Goal: Transaction & Acquisition: Purchase product/service

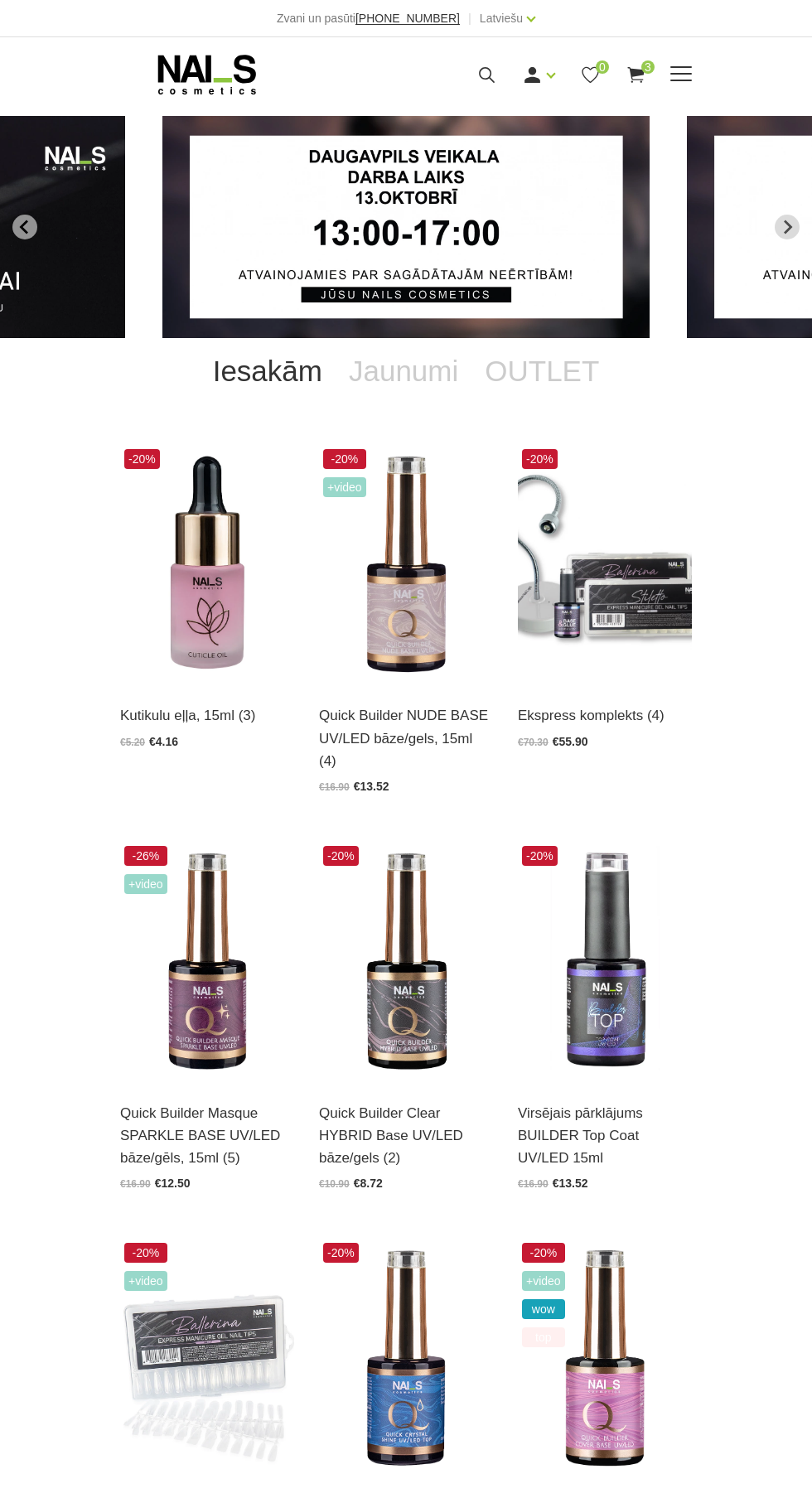
click at [691, 75] on span at bounding box center [681, 74] width 22 height 16
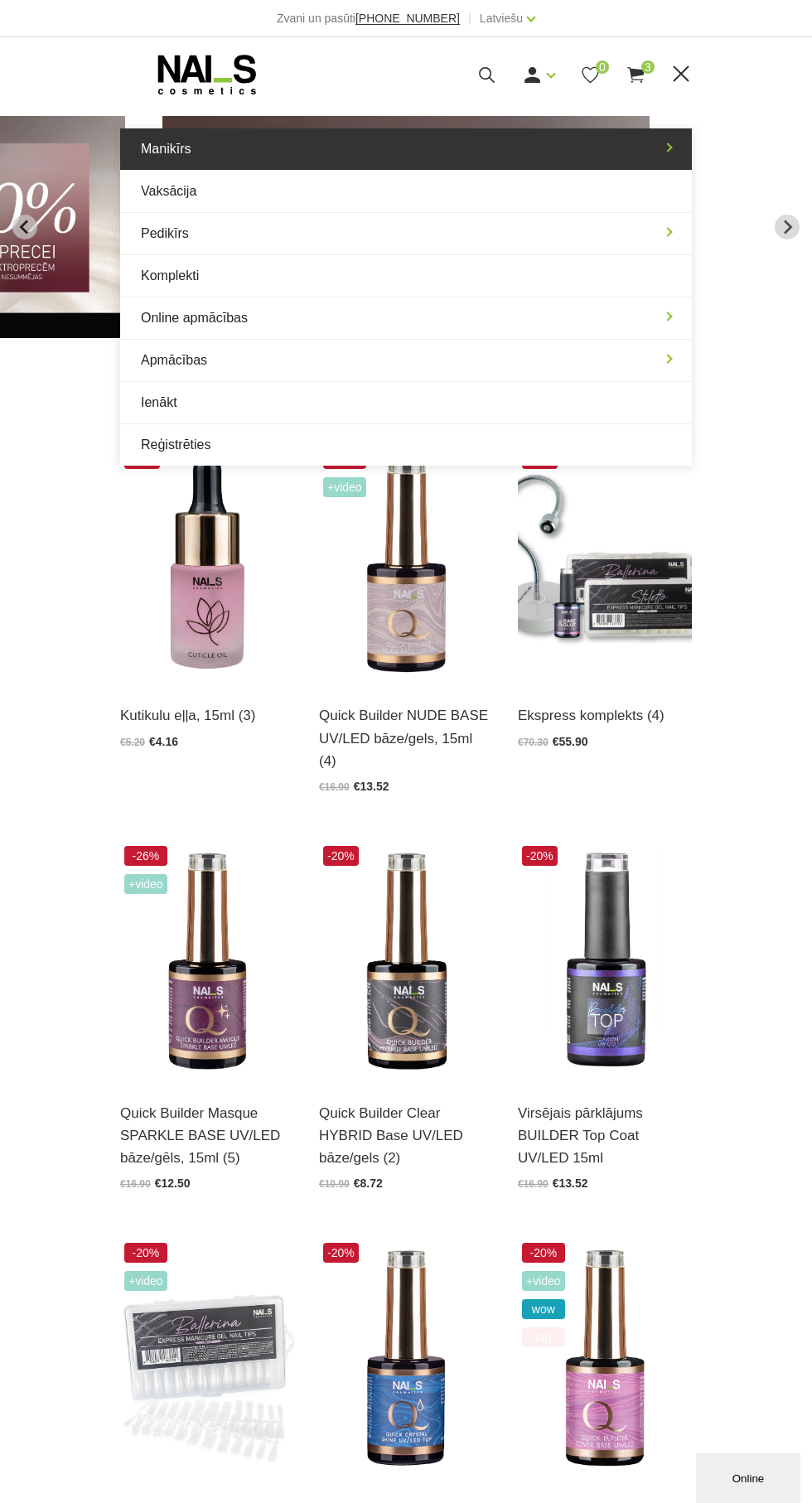
click at [668, 147] on link "Manikīrs" at bounding box center [406, 148] width 572 height 41
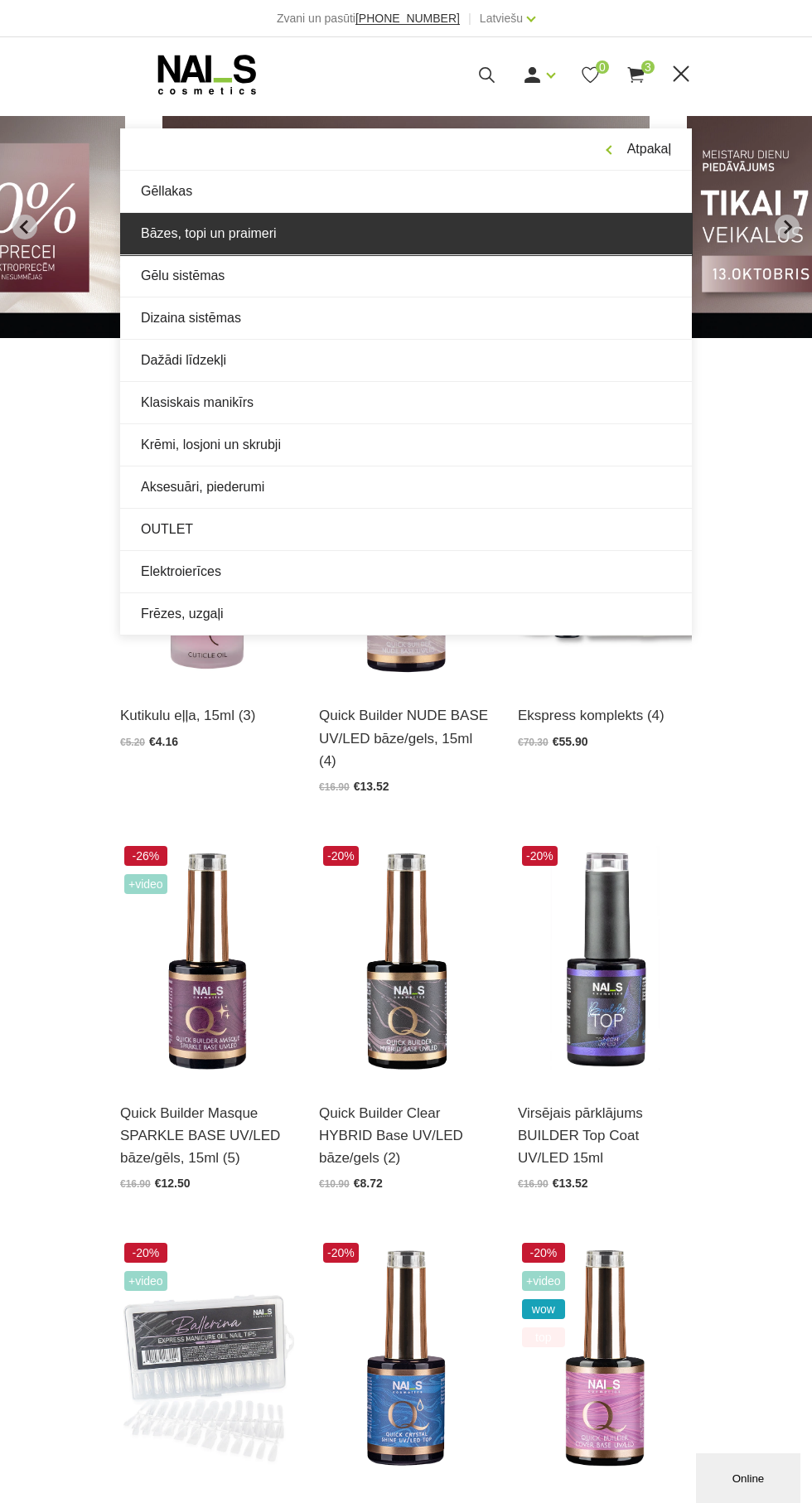
click at [573, 239] on link "Bāzes, topi un praimeri" at bounding box center [406, 233] width 572 height 41
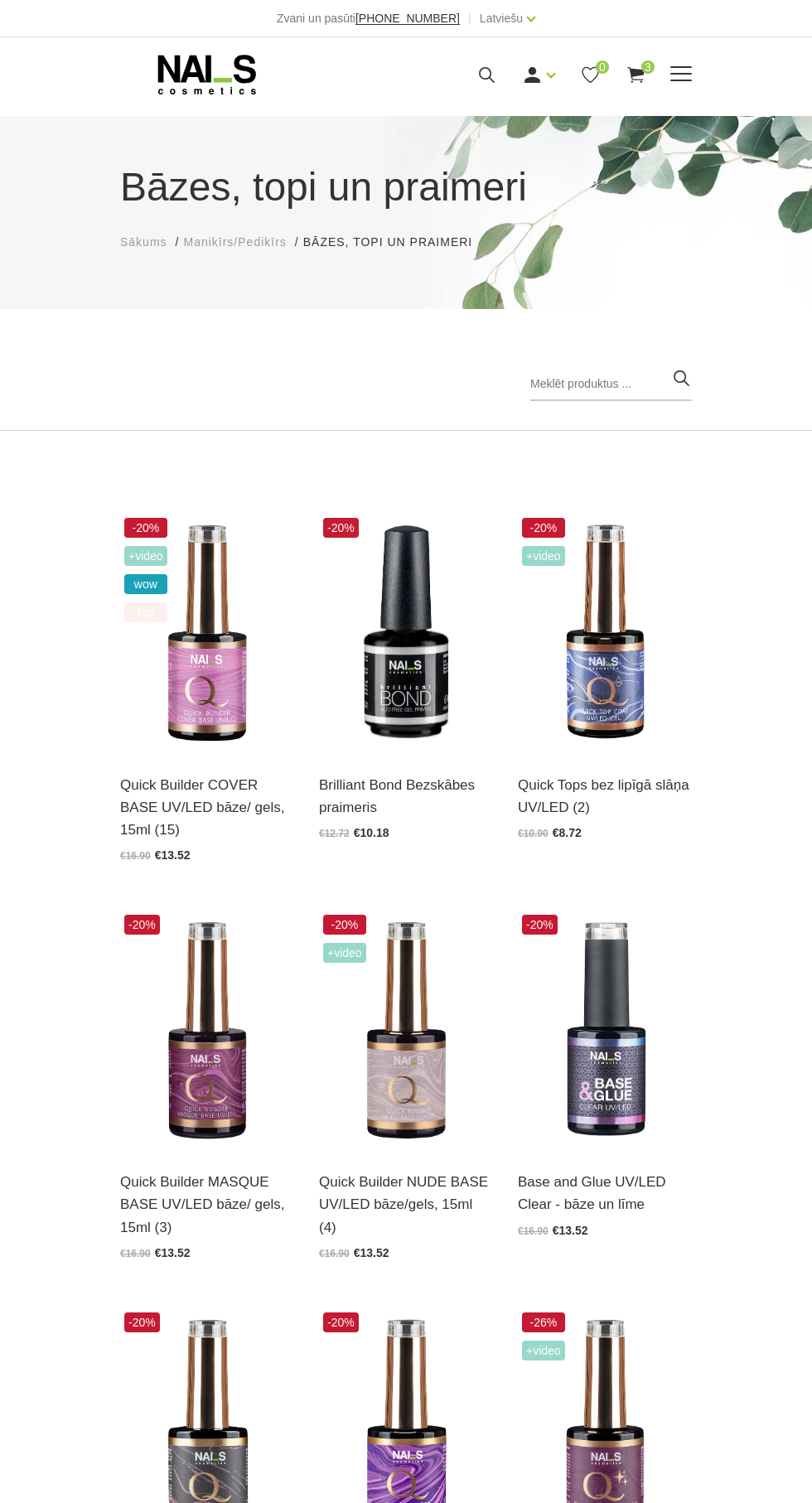
click at [687, 75] on span at bounding box center [681, 74] width 22 height 16
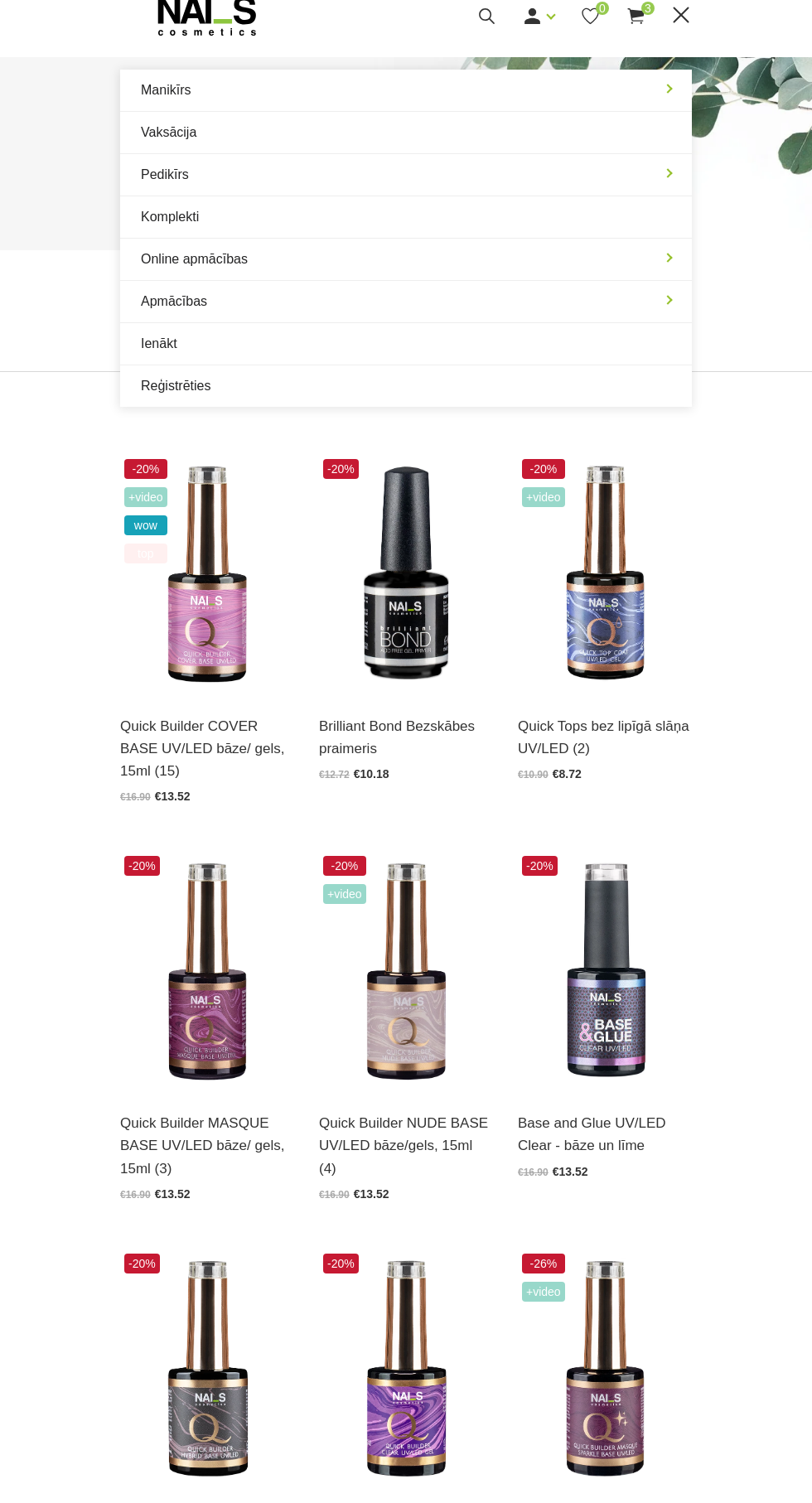
scroll to position [56, 0]
